Goal: Feedback & Contribution: Submit feedback/report problem

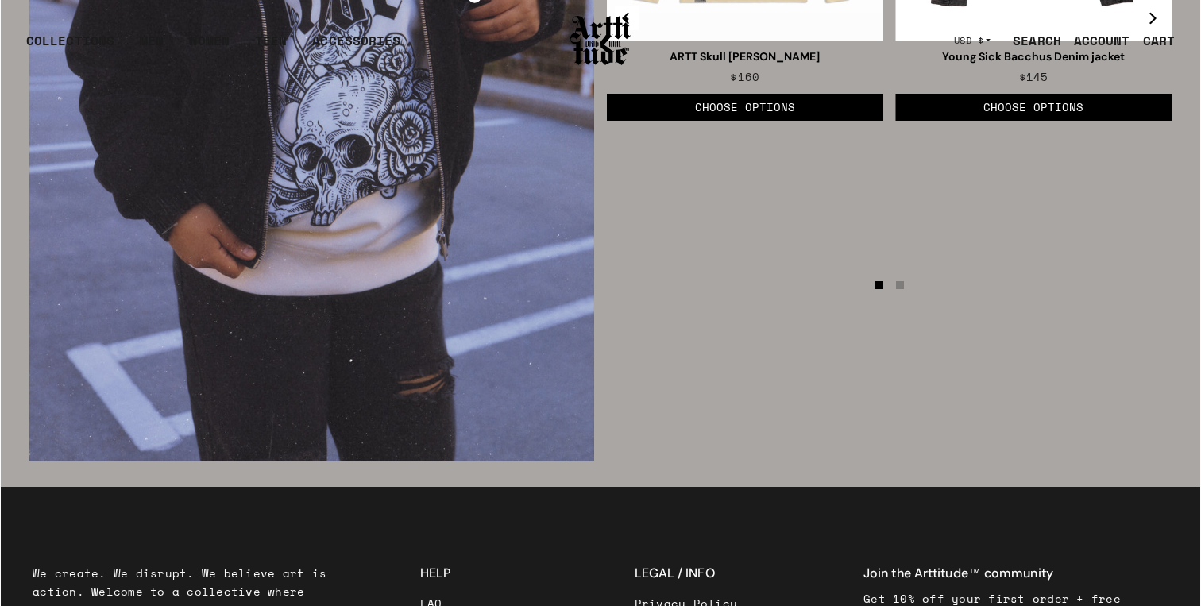
scroll to position [2720, 0]
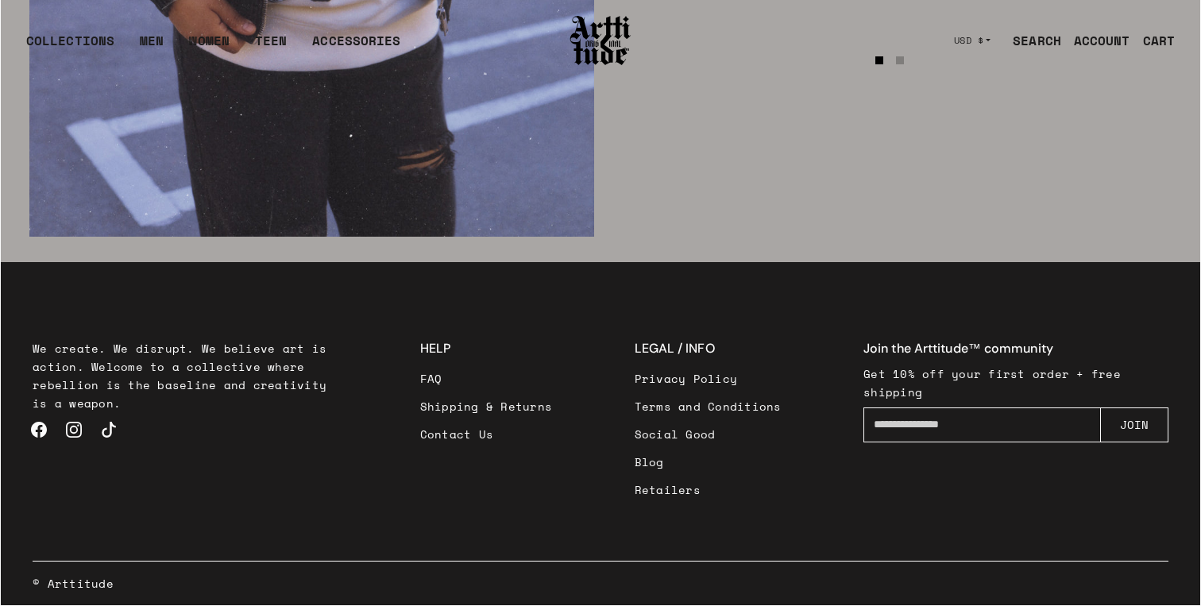
click at [476, 432] on link "Contact Us" at bounding box center [486, 434] width 133 height 28
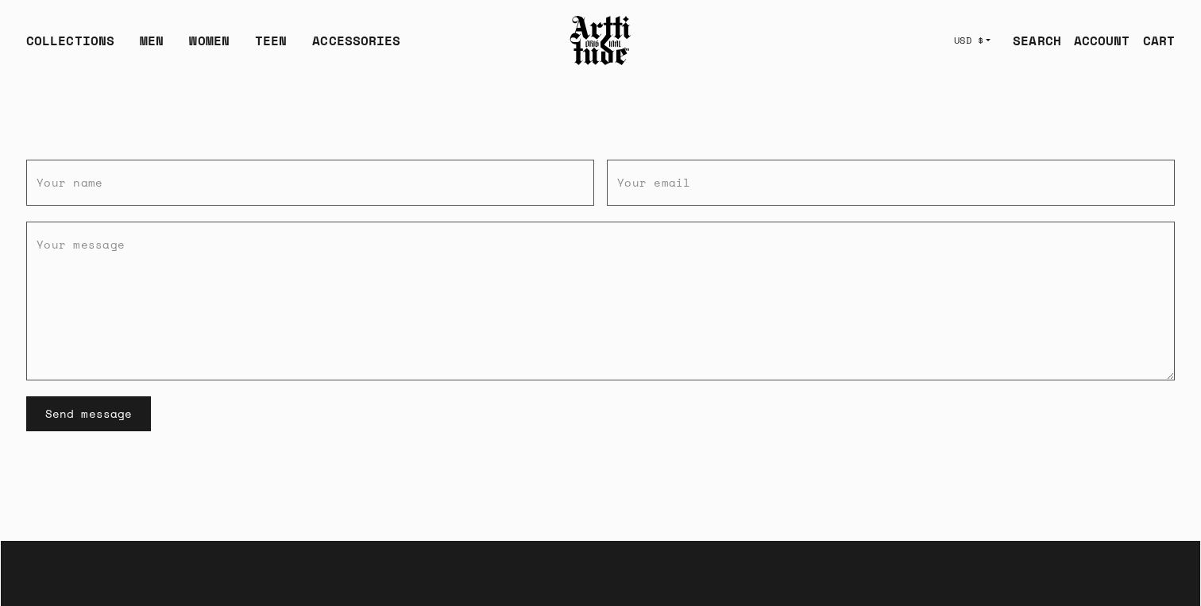
scroll to position [186, 0]
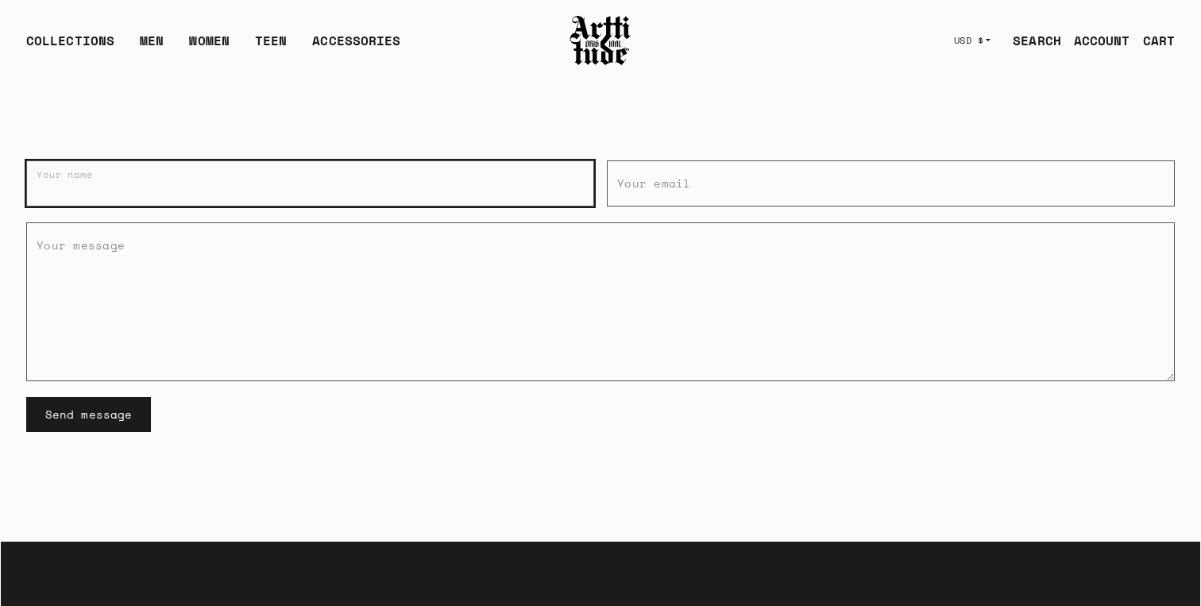
click at [255, 191] on input "Your name" at bounding box center [310, 183] width 568 height 46
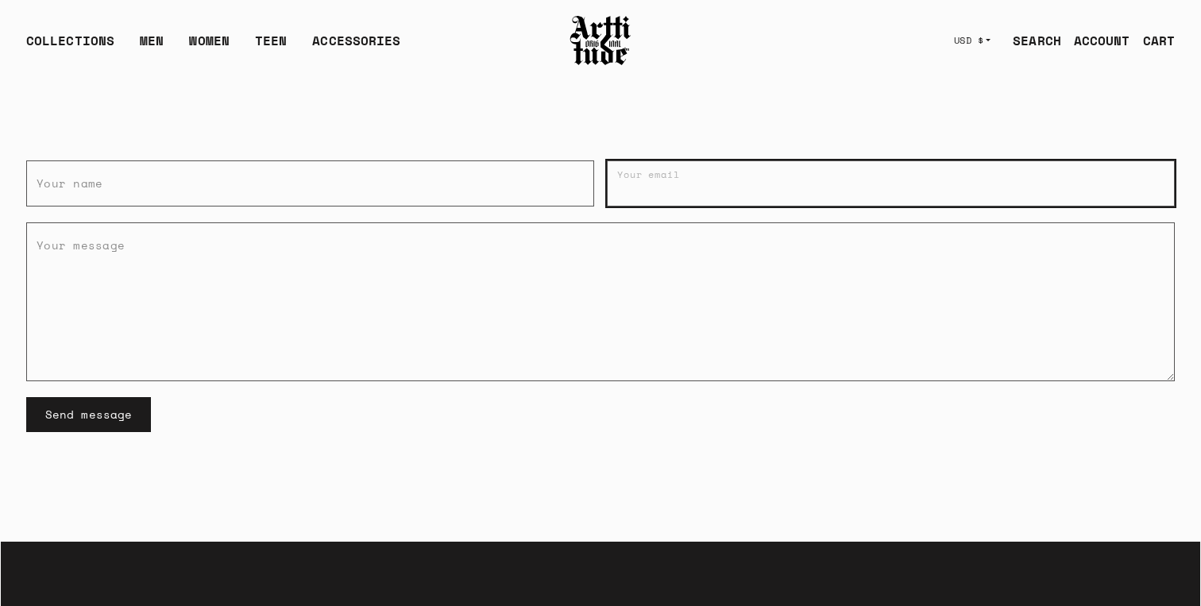
click at [665, 198] on input "Your email" at bounding box center [891, 183] width 568 height 46
click at [698, 180] on input "Your email" at bounding box center [891, 183] width 568 height 46
type input "**********"
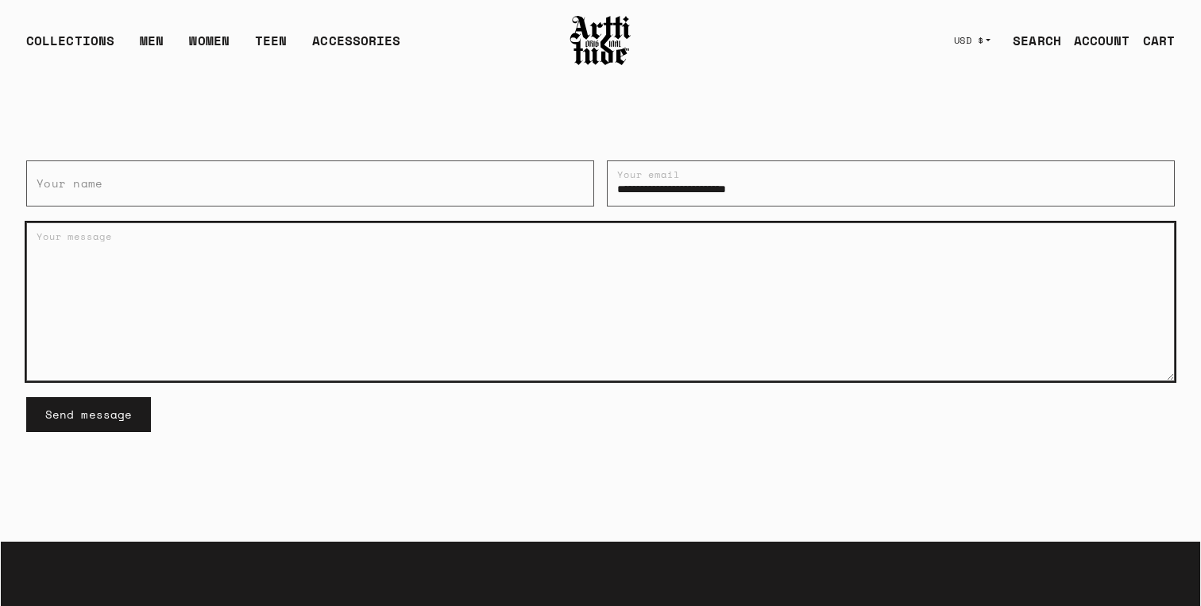
click at [730, 222] on textarea "Your message" at bounding box center [600, 301] width 1149 height 159
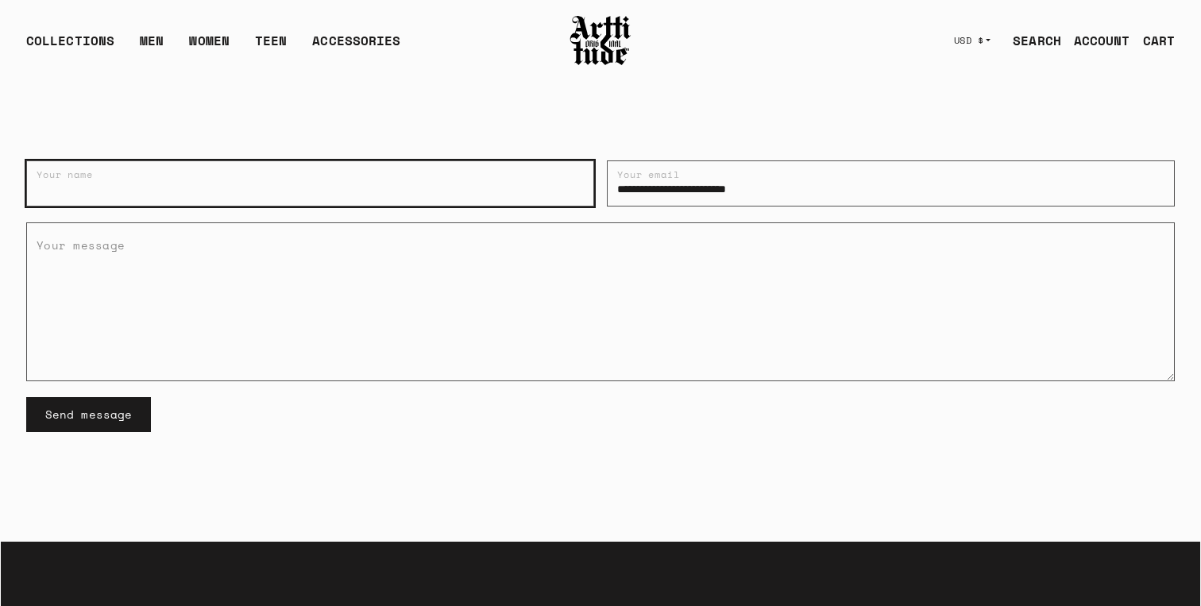
click at [341, 182] on input "Your name" at bounding box center [310, 183] width 568 height 46
type input "*"
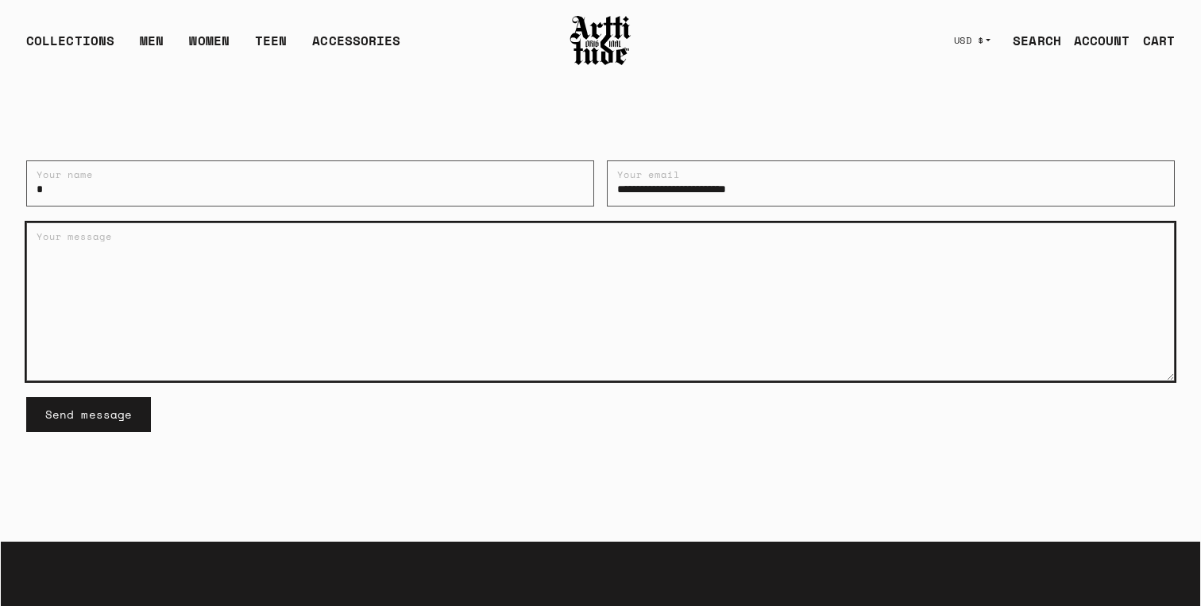
click at [288, 229] on textarea "Your message" at bounding box center [600, 301] width 1149 height 159
type textarea "*"
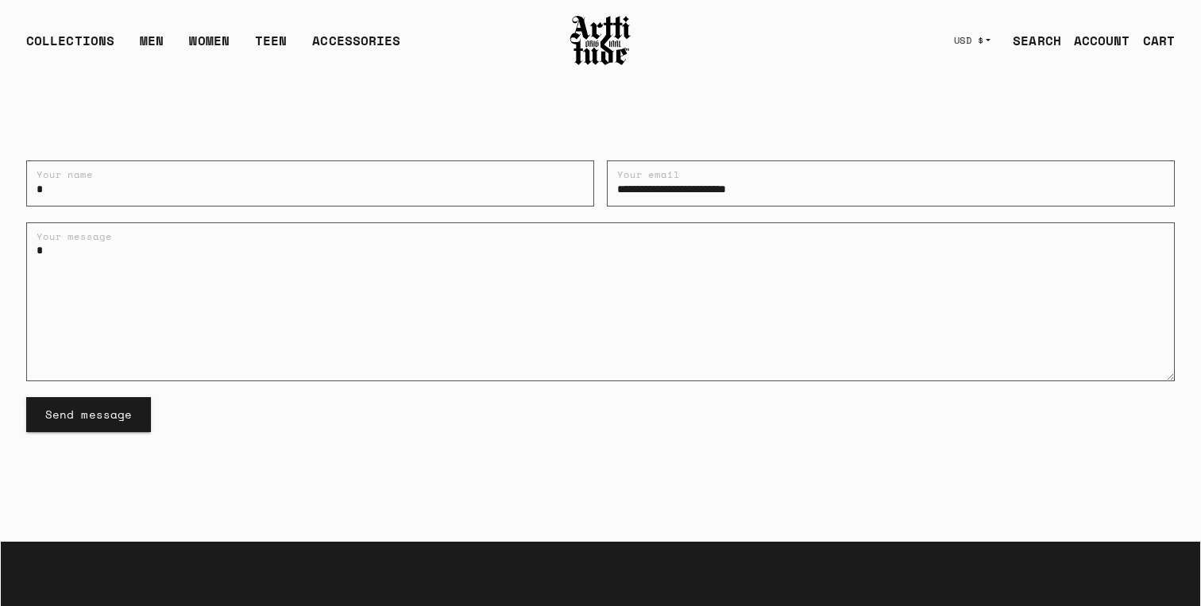
click at [129, 415] on button "Send message" at bounding box center [88, 414] width 125 height 35
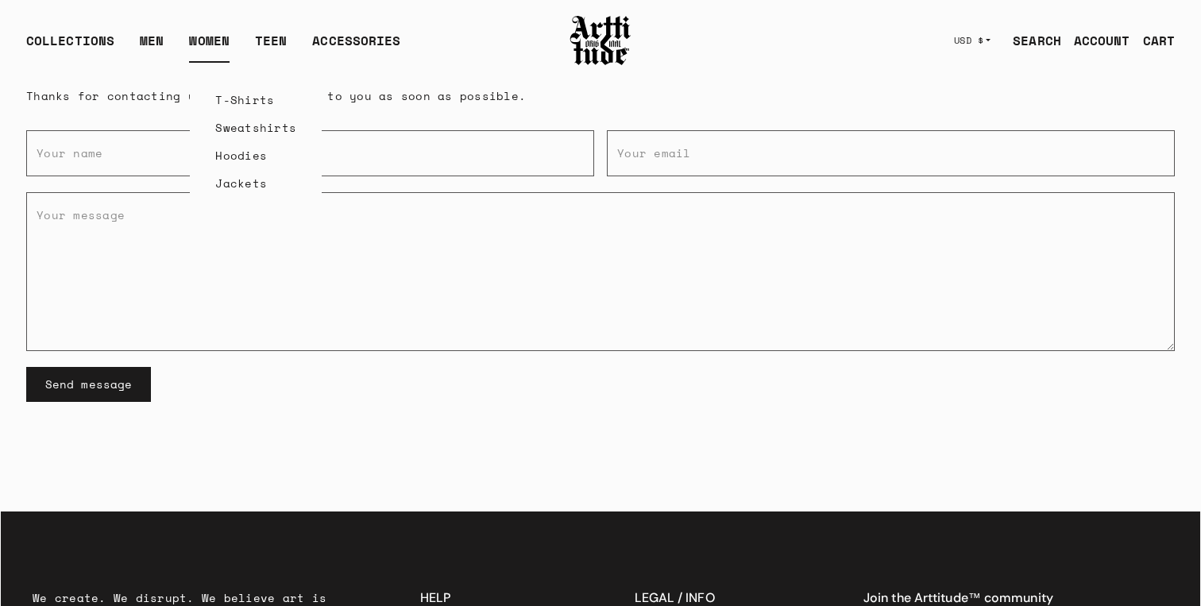
scroll to position [522, 0]
